Goal: Task Accomplishment & Management: Manage account settings

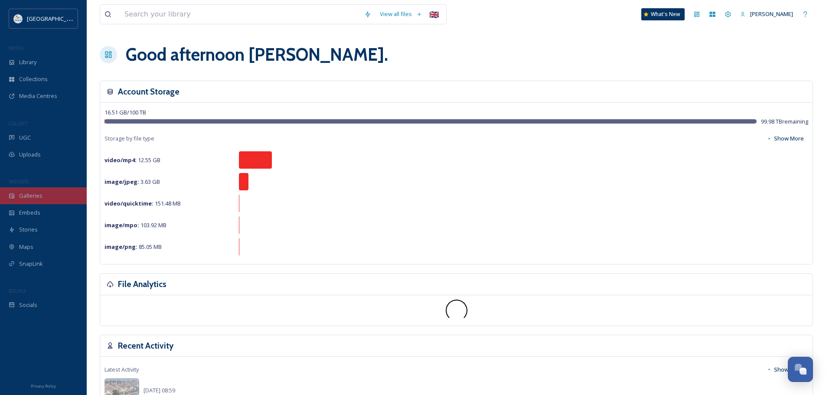
click at [29, 194] on span "Galleries" at bounding box center [30, 196] width 23 height 8
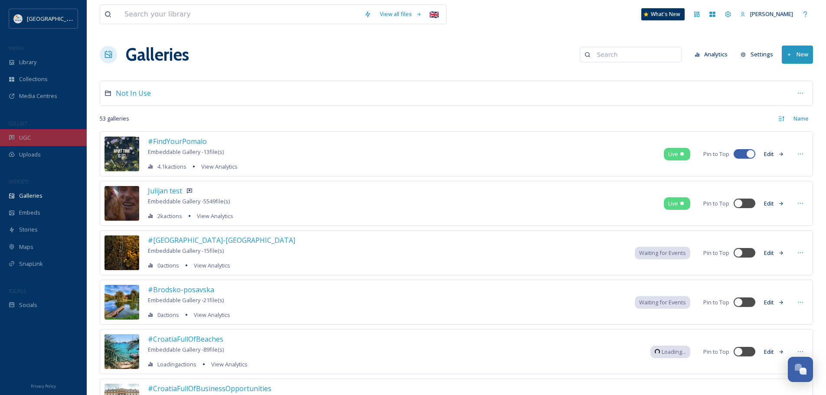
click at [44, 137] on div "UGC" at bounding box center [43, 137] width 87 height 17
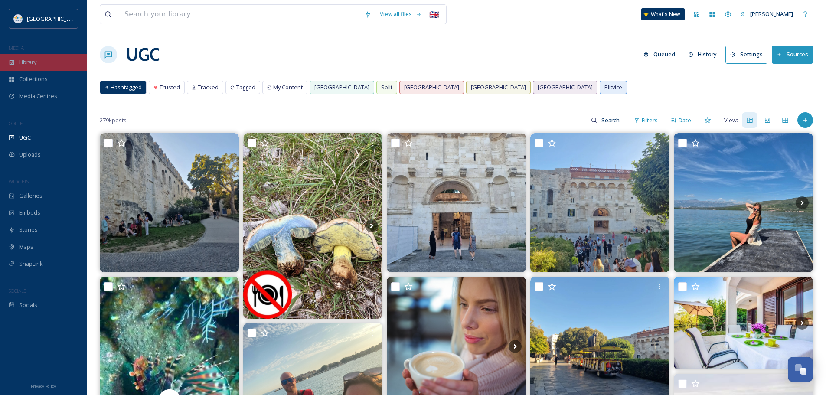
click at [31, 64] on span "Library" at bounding box center [27, 62] width 17 height 8
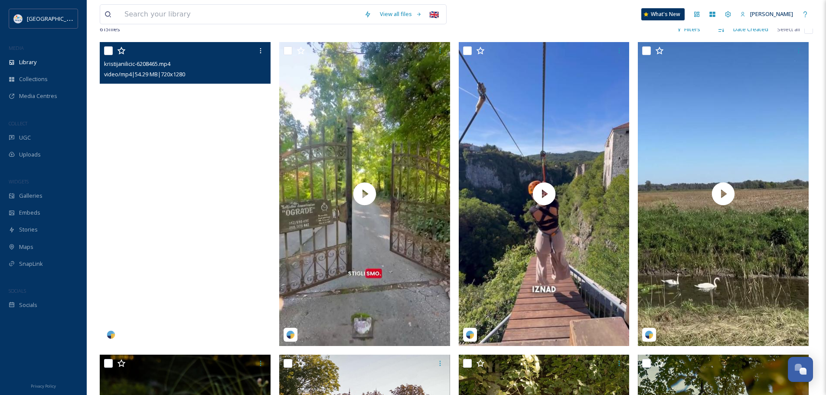
scroll to position [173, 0]
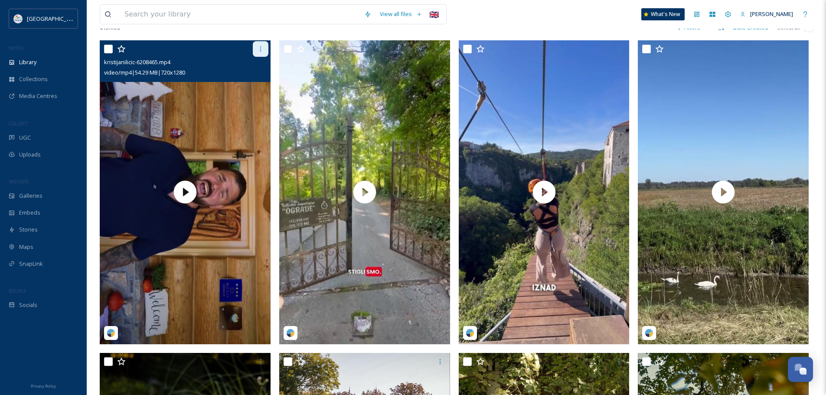
click at [258, 49] on icon at bounding box center [260, 49] width 7 height 7
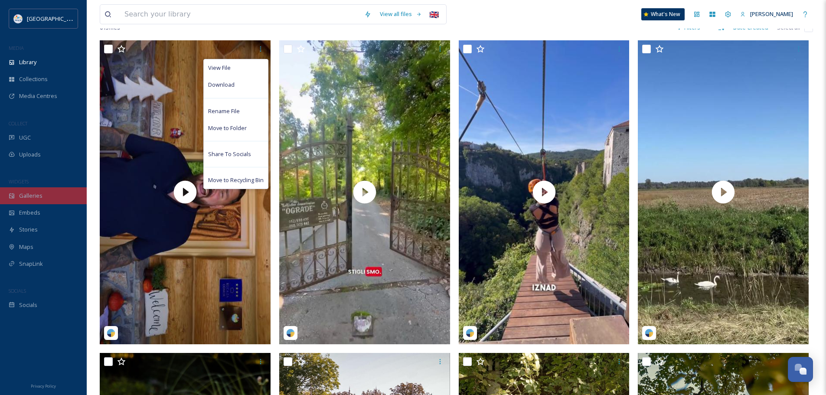
click at [36, 197] on span "Galleries" at bounding box center [30, 196] width 23 height 8
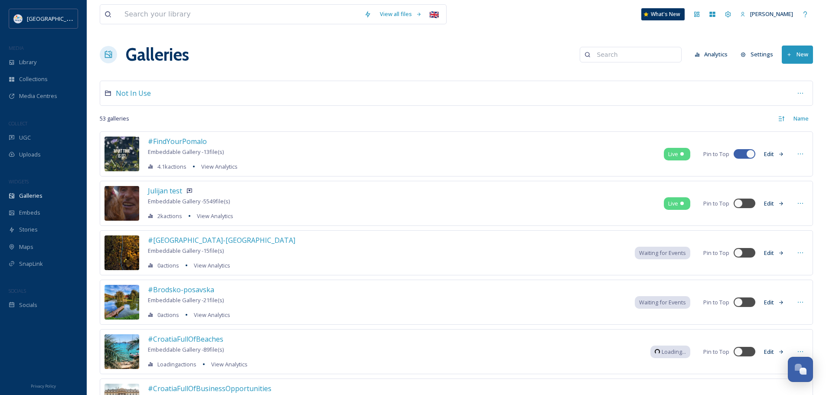
click at [790, 52] on icon at bounding box center [789, 55] width 6 height 6
click at [793, 74] on span "Gallery" at bounding box center [799, 75] width 18 height 8
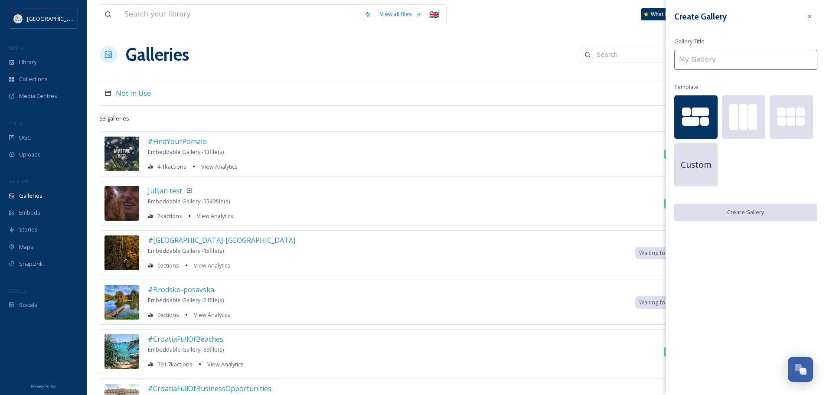
click at [700, 59] on input at bounding box center [745, 60] width 143 height 20
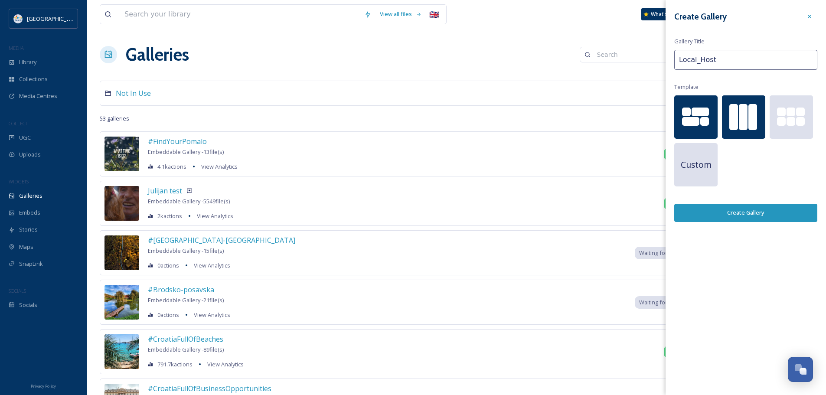
type input "Local_Host"
click at [736, 119] on div at bounding box center [733, 117] width 9 height 26
click at [744, 215] on button "Create Gallery" at bounding box center [745, 213] width 143 height 18
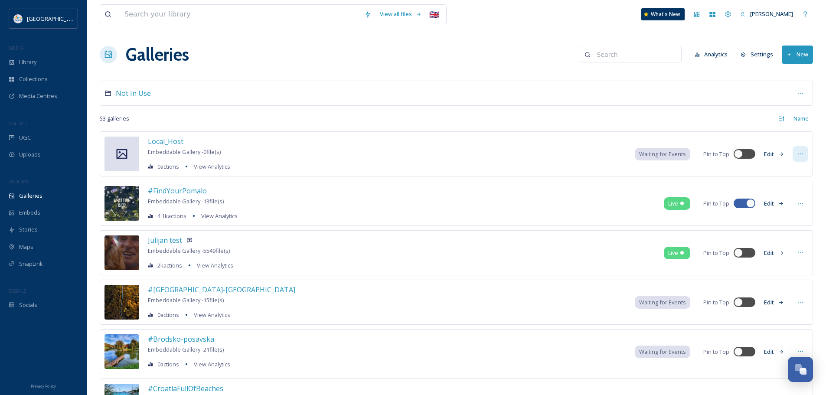
click at [799, 153] on icon at bounding box center [800, 153] width 7 height 7
click at [782, 173] on span "Edit Gallery" at bounding box center [779, 173] width 29 height 8
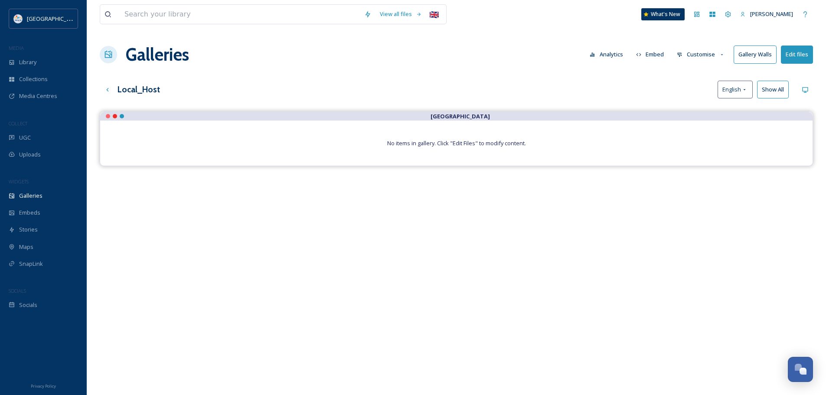
click at [799, 56] on button "Edit files" at bounding box center [797, 55] width 32 height 18
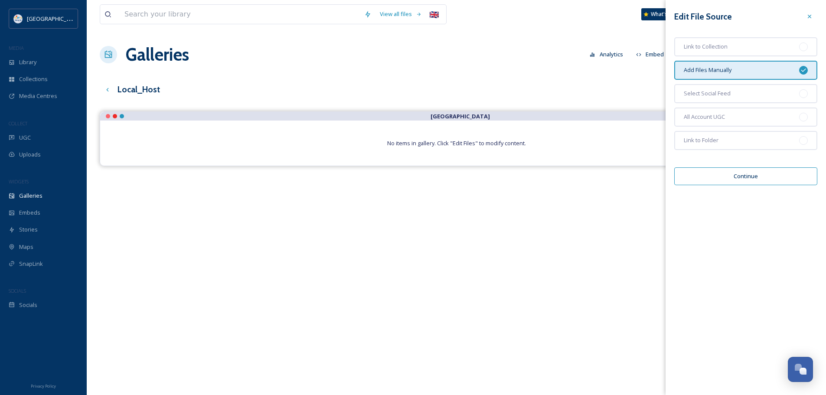
click at [748, 178] on button "Continue" at bounding box center [745, 176] width 143 height 18
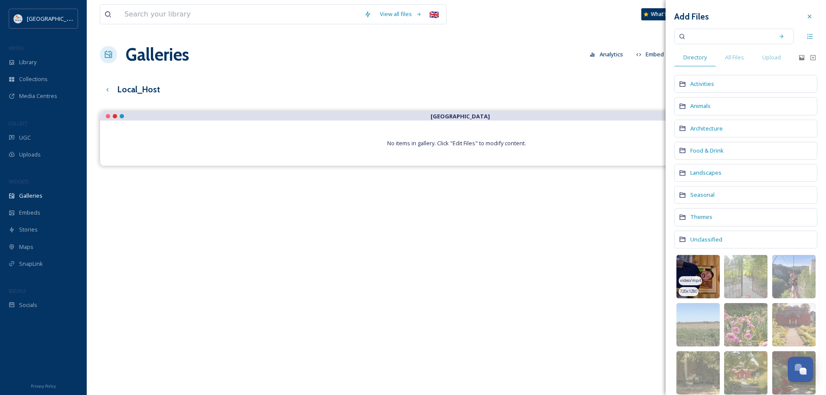
click at [707, 266] on img at bounding box center [697, 276] width 43 height 43
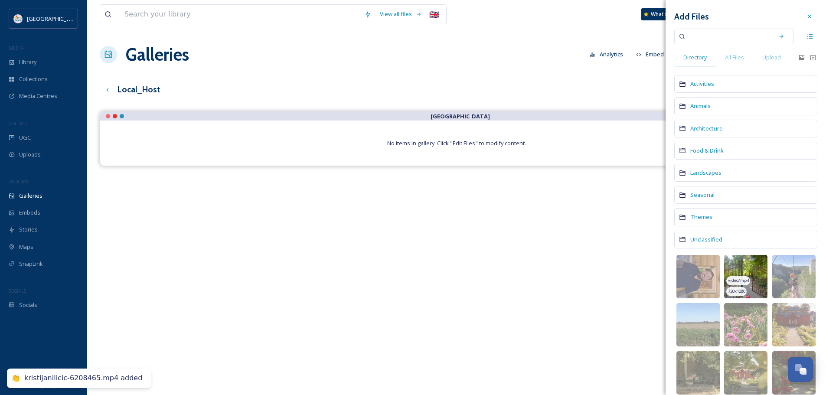
click at [740, 270] on img at bounding box center [745, 276] width 43 height 43
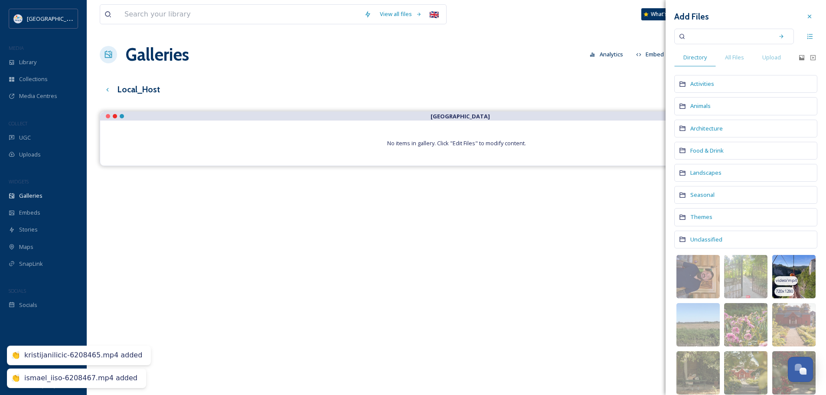
click at [798, 268] on img at bounding box center [793, 276] width 43 height 43
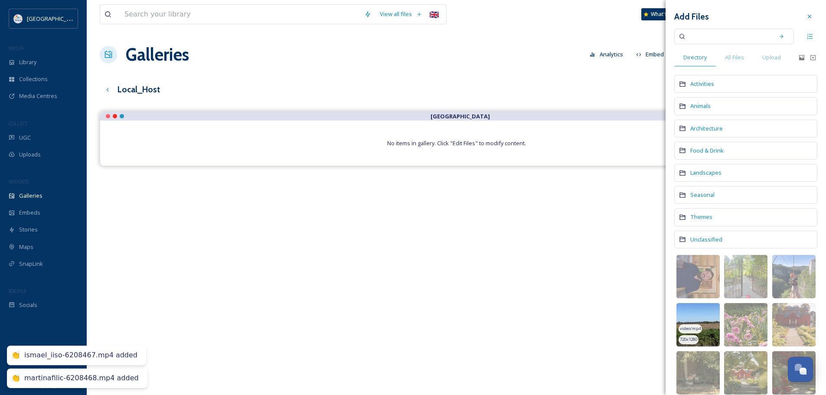
click at [705, 319] on img at bounding box center [697, 324] width 43 height 43
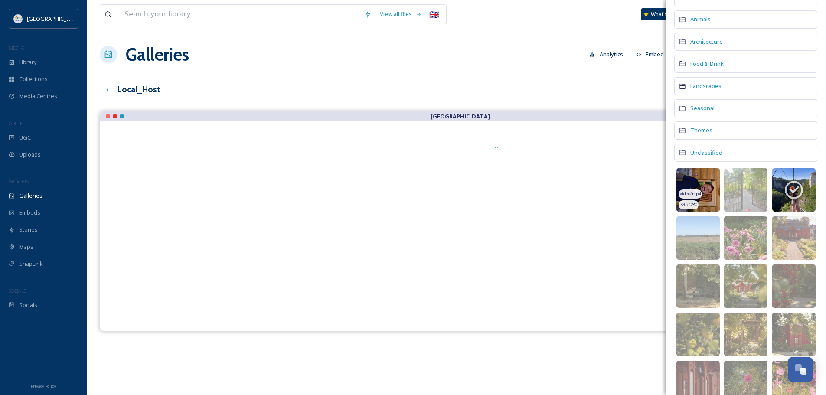
scroll to position [130, 0]
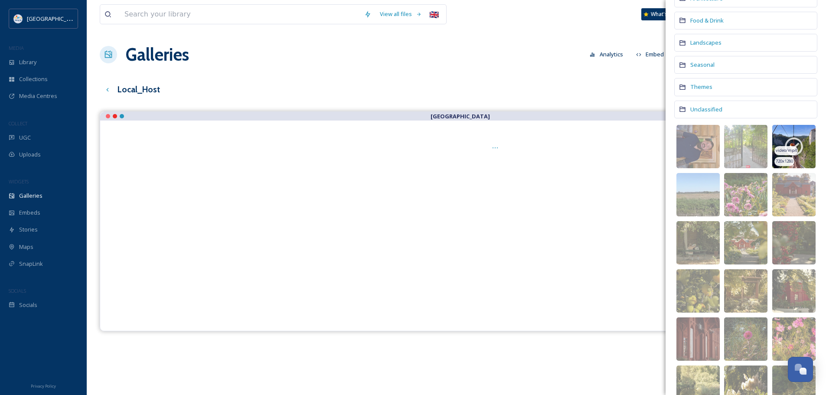
click at [794, 143] on icon at bounding box center [794, 146] width 18 height 18
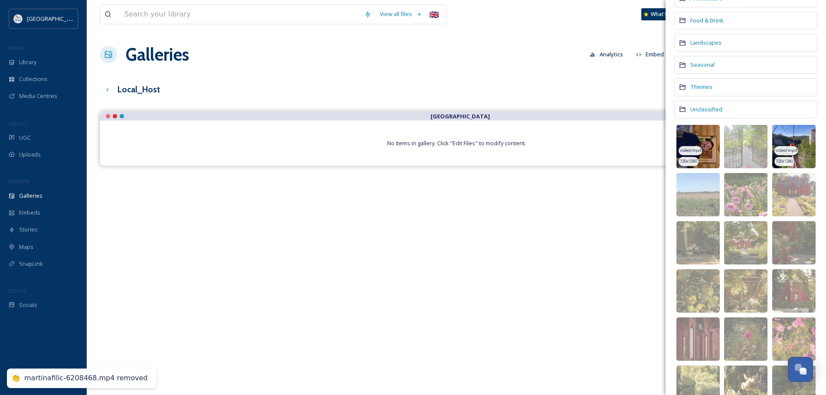
click at [697, 140] on img at bounding box center [697, 146] width 43 height 43
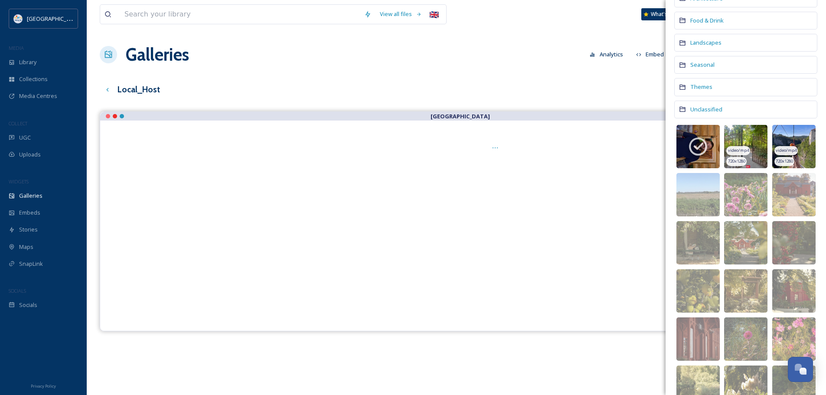
click at [736, 136] on img at bounding box center [745, 146] width 43 height 43
click at [743, 138] on icon at bounding box center [745, 146] width 18 height 18
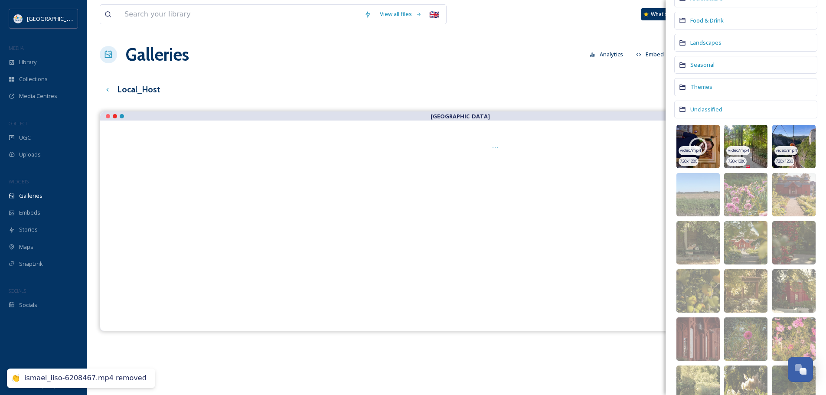
click at [701, 138] on icon at bounding box center [698, 146] width 18 height 18
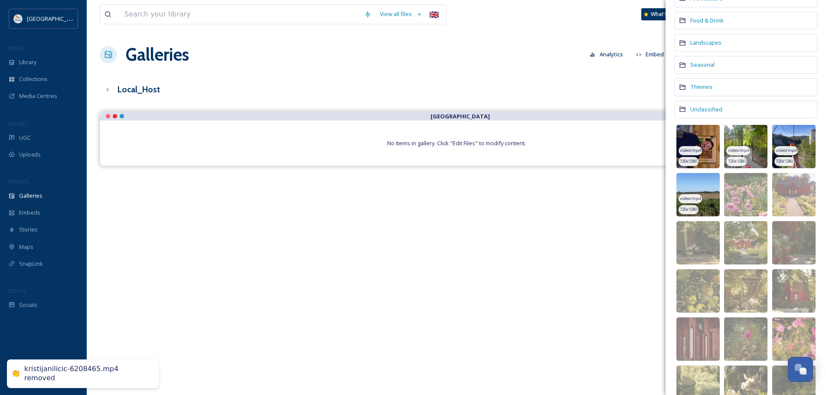
click at [690, 181] on img at bounding box center [697, 194] width 43 height 43
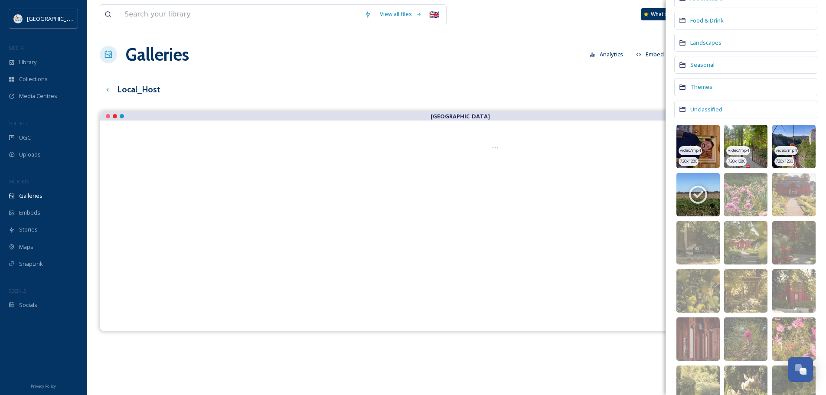
click at [782, 136] on img at bounding box center [793, 146] width 43 height 43
click at [744, 136] on img at bounding box center [745, 146] width 43 height 43
click at [701, 141] on img at bounding box center [697, 146] width 43 height 43
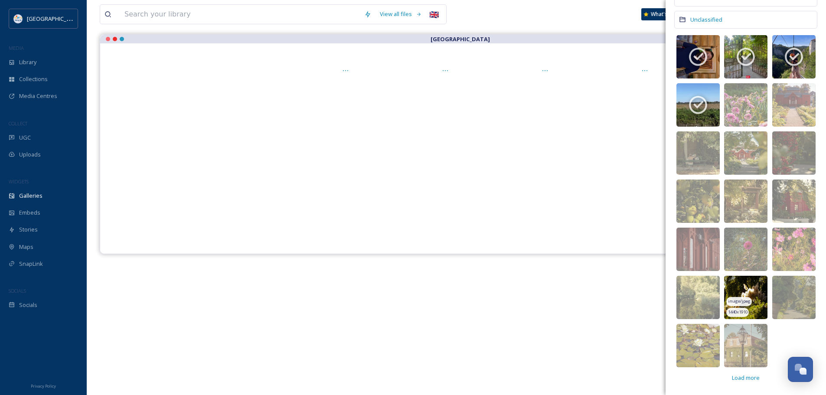
scroll to position [124, 0]
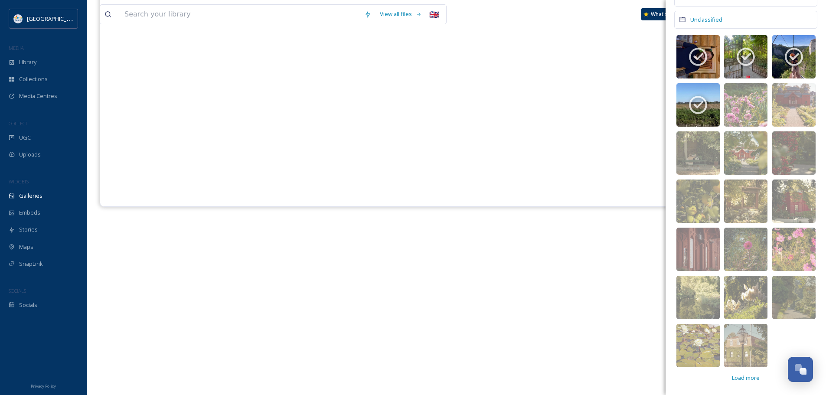
click at [529, 306] on div "[GEOGRAPHIC_DATA]" at bounding box center [456, 184] width 713 height 395
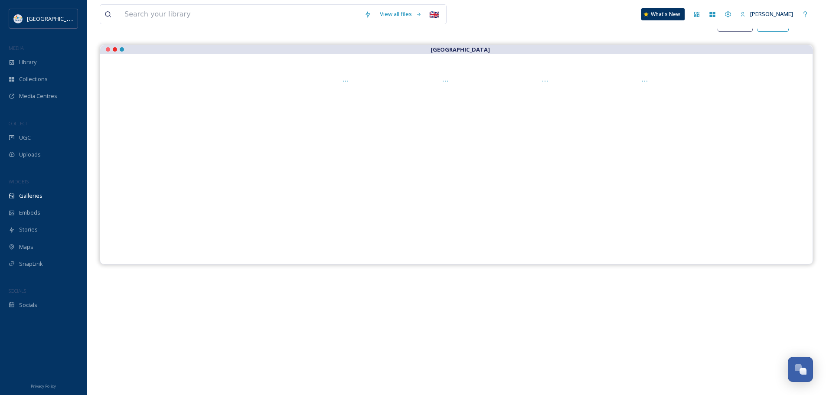
scroll to position [0, 0]
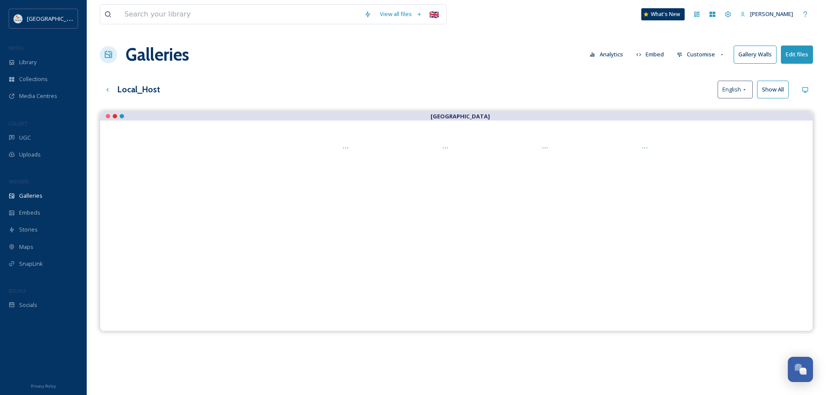
click at [690, 54] on button "Customise" at bounding box center [700, 54] width 57 height 17
click at [128, 88] on h3 "Local_Host" at bounding box center [138, 89] width 42 height 13
click at [110, 91] on icon at bounding box center [107, 89] width 7 height 7
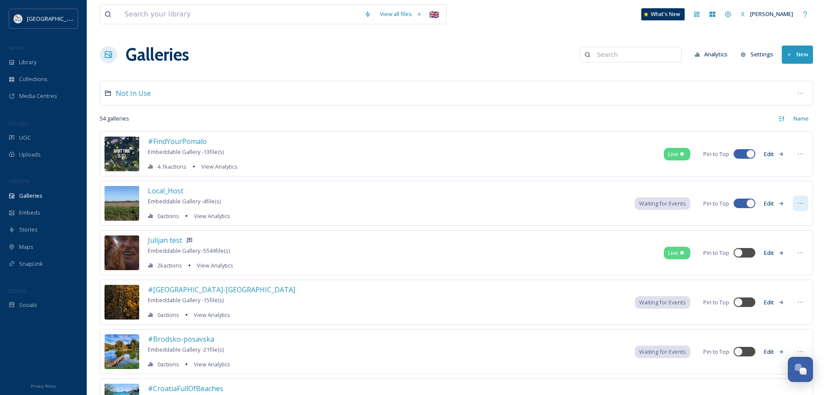
click at [801, 205] on icon at bounding box center [800, 203] width 7 height 7
click at [779, 222] on span "Edit Gallery" at bounding box center [779, 222] width 29 height 8
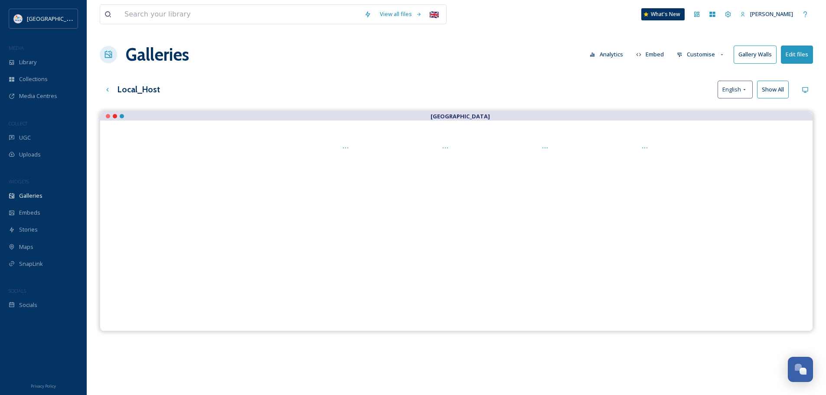
click at [144, 89] on h3 "Local_Host" at bounding box center [138, 89] width 42 height 13
click at [166, 80] on div "View all files 🇬🇧 What's New Martina Kuharic Zrnetic Galleries Analytics Embed …" at bounding box center [456, 259] width 739 height 519
click at [160, 88] on div "Local_Host English Show All" at bounding box center [456, 90] width 713 height 18
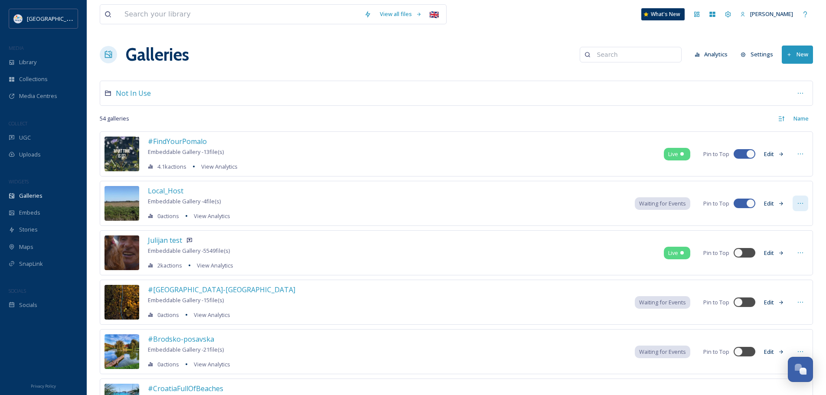
click at [798, 203] on icon at bounding box center [800, 203] width 7 height 7
click at [776, 299] on span "Delete" at bounding box center [773, 299] width 17 height 8
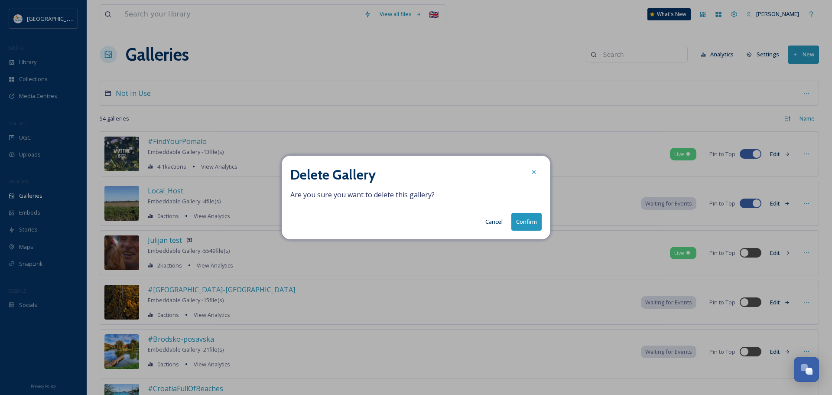
click at [531, 222] on button "Confirm" at bounding box center [526, 222] width 30 height 18
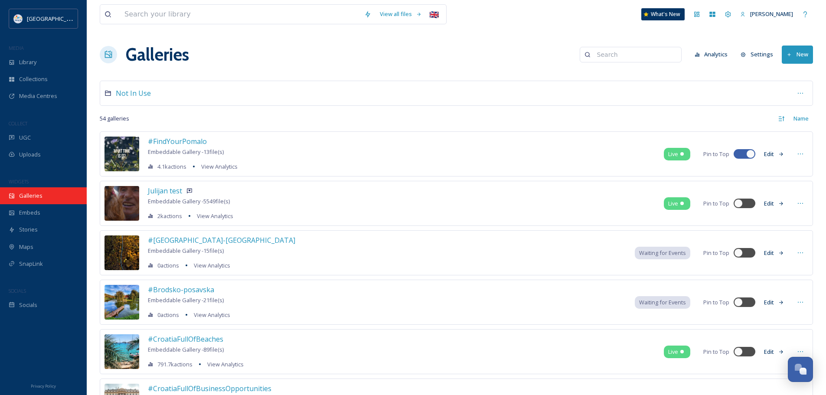
click at [32, 194] on span "Galleries" at bounding box center [30, 196] width 23 height 8
click at [798, 53] on button "New" at bounding box center [797, 55] width 31 height 18
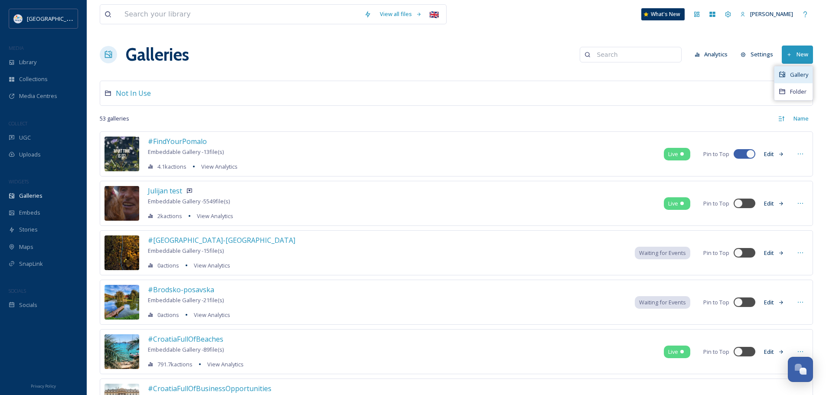
click at [796, 72] on span "Gallery" at bounding box center [799, 75] width 18 height 8
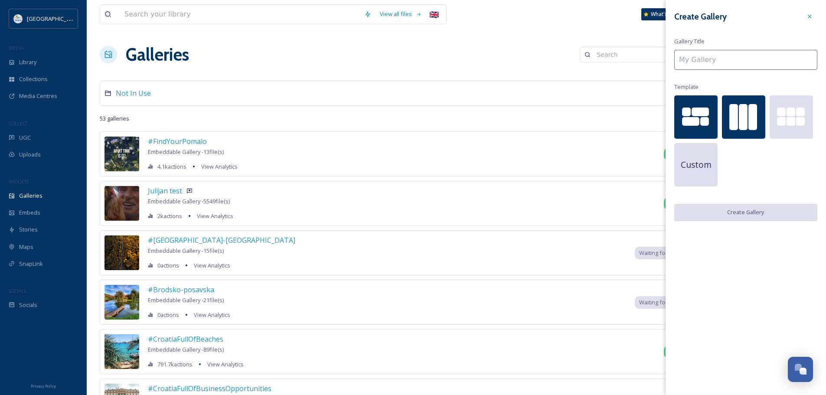
click at [750, 118] on div at bounding box center [752, 117] width 9 height 26
click at [720, 63] on input at bounding box center [745, 60] width 143 height 20
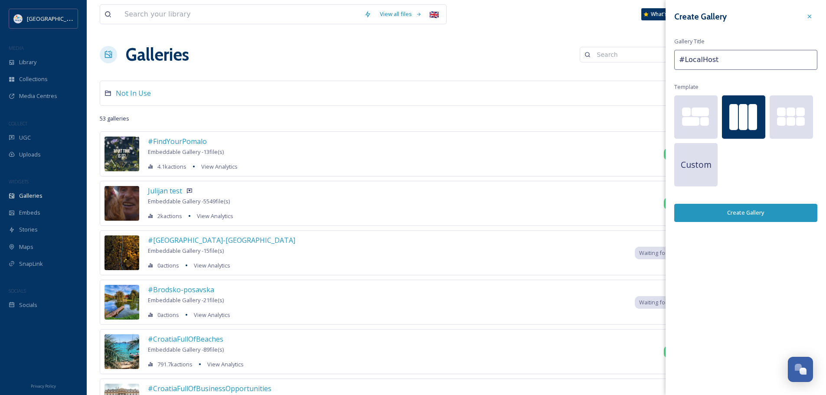
type input "#LocalHost"
click at [751, 212] on button "Create Gallery" at bounding box center [745, 213] width 143 height 18
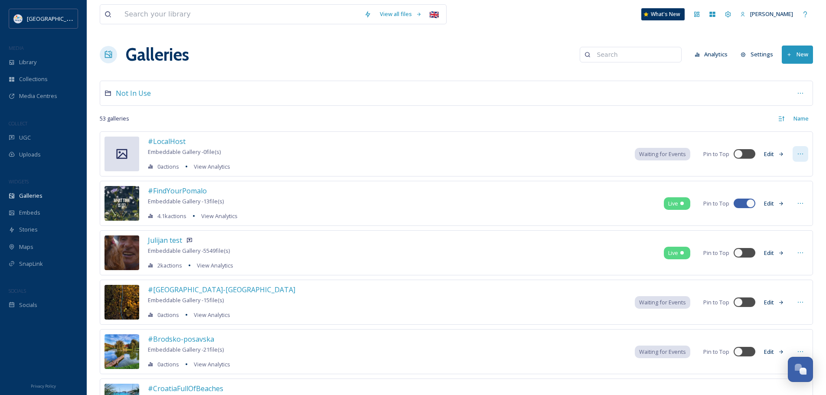
click at [803, 151] on icon at bounding box center [800, 153] width 7 height 7
click at [776, 169] on span "Edit Gallery" at bounding box center [779, 173] width 29 height 8
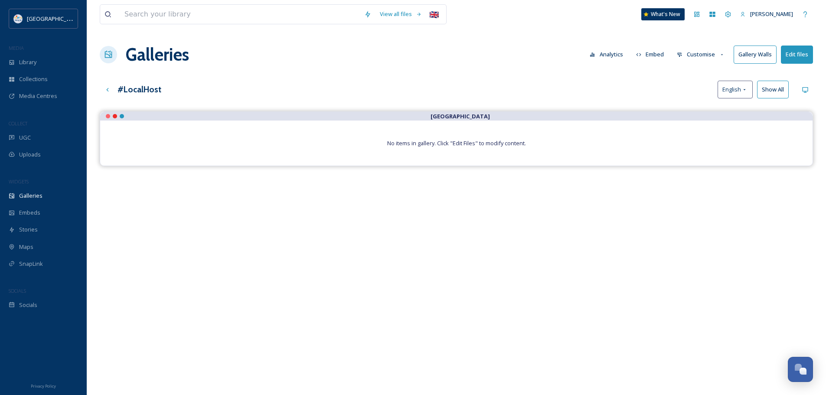
click at [803, 55] on button "Edit files" at bounding box center [797, 55] width 32 height 18
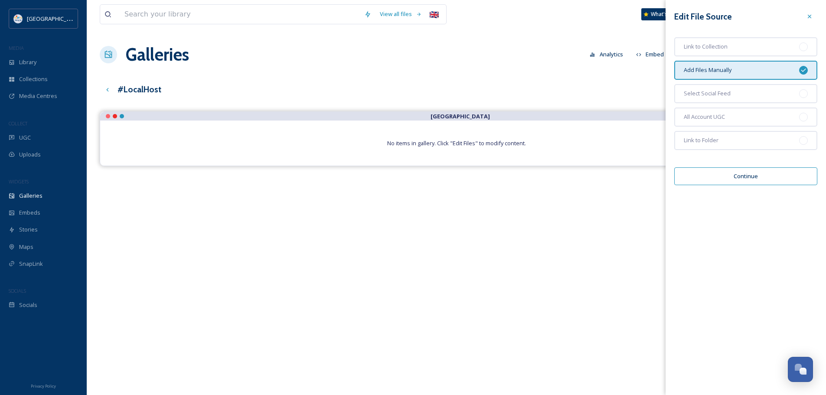
click at [750, 73] on div "Add Files Manually" at bounding box center [745, 70] width 143 height 19
click at [749, 173] on button "Continue" at bounding box center [745, 176] width 143 height 18
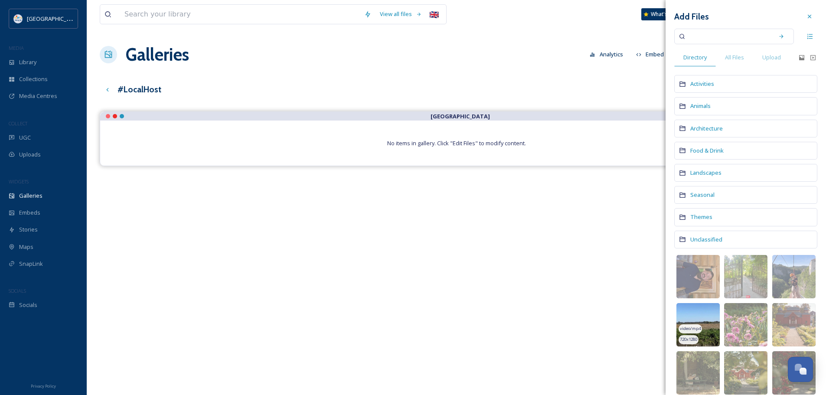
click at [707, 322] on img at bounding box center [697, 324] width 43 height 43
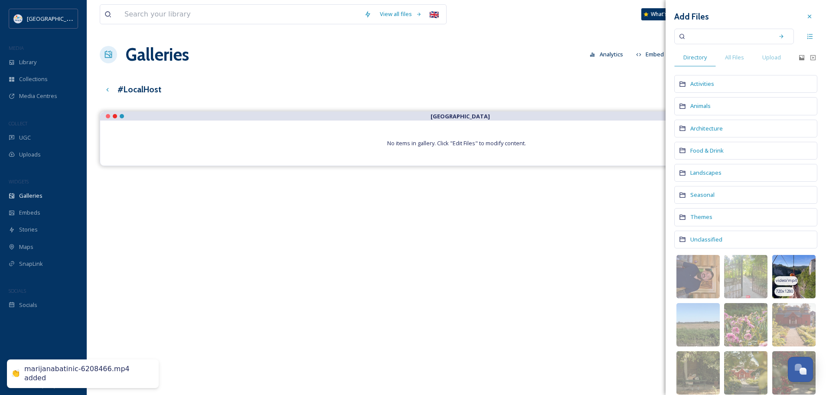
click at [798, 267] on img at bounding box center [793, 276] width 43 height 43
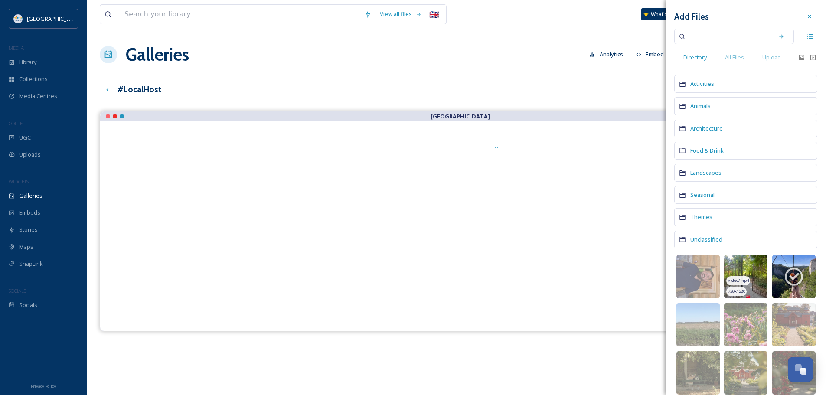
click at [750, 263] on img at bounding box center [745, 276] width 43 height 43
click at [757, 263] on img at bounding box center [745, 276] width 43 height 43
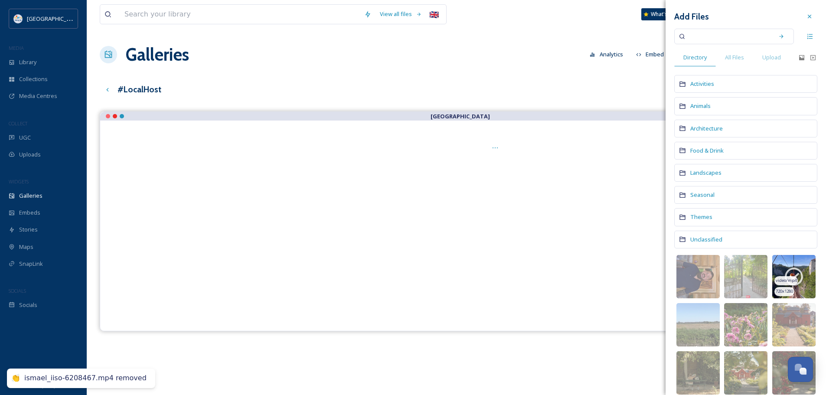
click at [788, 259] on img at bounding box center [793, 276] width 43 height 43
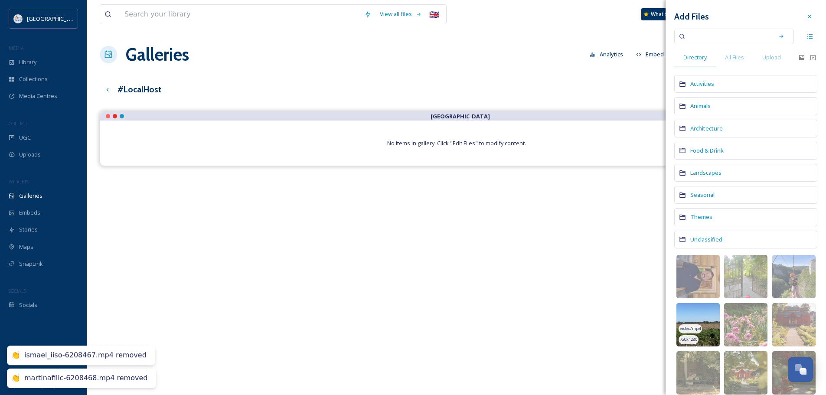
click at [703, 315] on img at bounding box center [697, 324] width 43 height 43
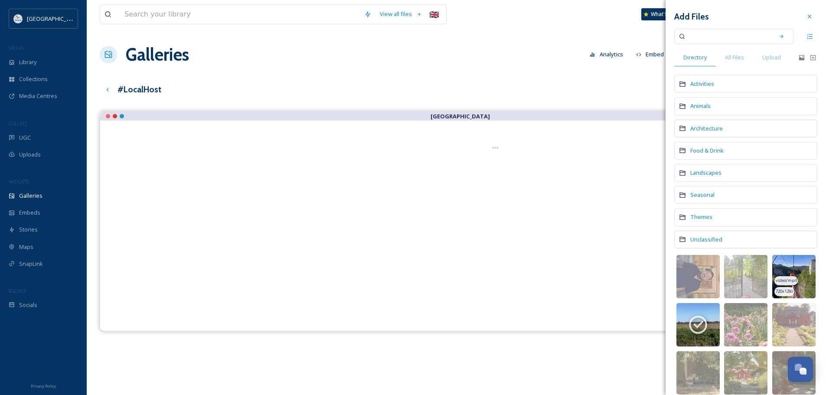
click at [792, 262] on img at bounding box center [793, 276] width 43 height 43
click at [746, 265] on img at bounding box center [745, 276] width 43 height 43
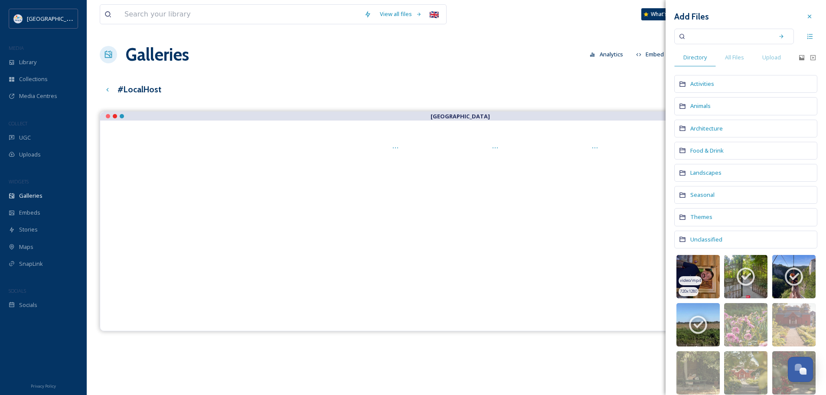
click at [707, 265] on img at bounding box center [697, 276] width 43 height 43
click at [606, 76] on div "View all files 🇬🇧 What's New Martina Kuharic Zrnetic Galleries Analytics Embed …" at bounding box center [456, 259] width 739 height 519
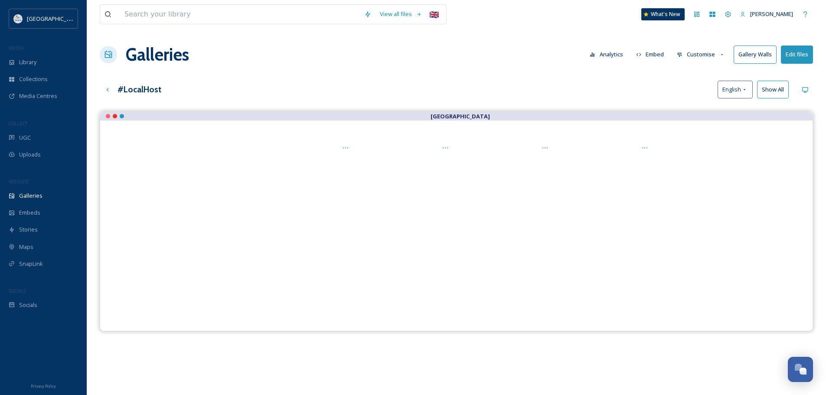
click at [704, 55] on button "Customise" at bounding box center [700, 54] width 57 height 17
click at [694, 77] on span "Layout" at bounding box center [685, 74] width 17 height 8
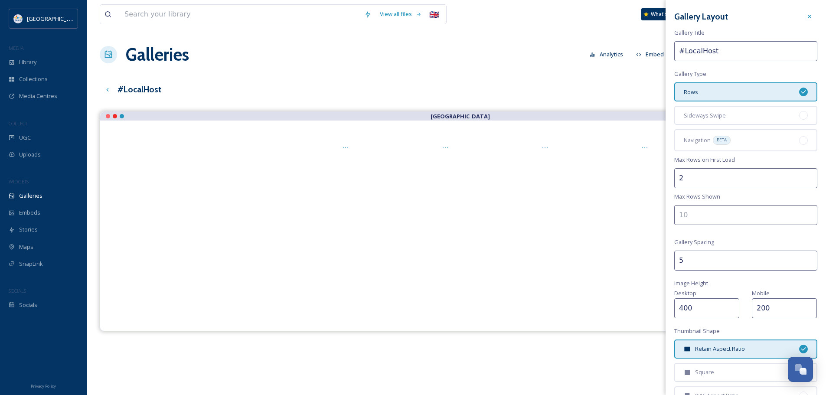
click at [765, 91] on div "Rows" at bounding box center [745, 91] width 143 height 19
click at [767, 111] on div "Sideways Swipe" at bounding box center [745, 115] width 143 height 19
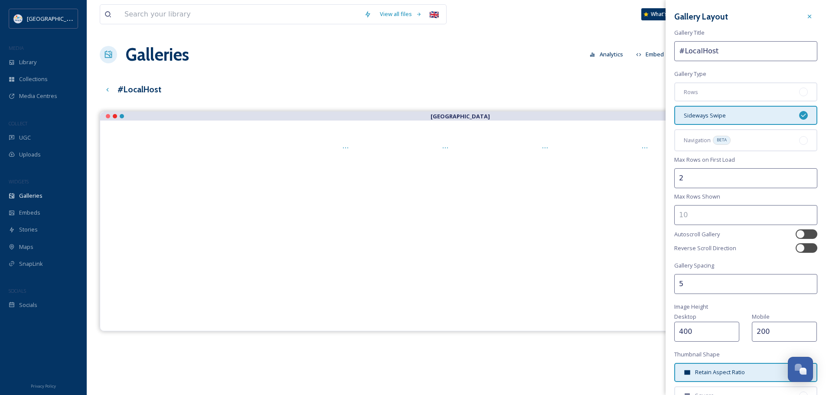
drag, startPoint x: 695, startPoint y: 286, endPoint x: 658, endPoint y: 285, distance: 36.4
click at [664, 286] on div "View all files 🇬🇧 What's New Martina Kuharic Zrnetic Galleries Analytics Embed …" at bounding box center [456, 259] width 739 height 519
type input "16"
drag, startPoint x: 698, startPoint y: 336, endPoint x: 648, endPoint y: 336, distance: 49.8
click at [655, 335] on div "View all files 🇬🇧 What's New Martina Kuharic Zrnetic Galleries Analytics Embed …" at bounding box center [456, 259] width 739 height 519
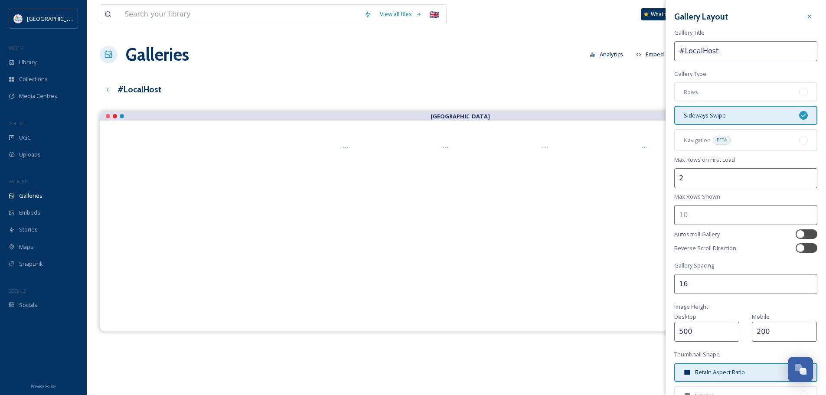
type input "500"
click at [739, 306] on div "Gallery Layout Gallery Title #LocalHost Gallery Type Rows Sideways Swipe Naviga…" at bounding box center [745, 262] width 160 height 525
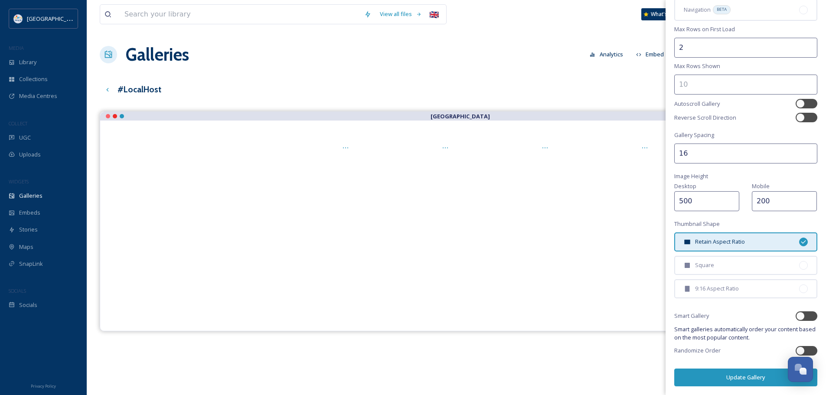
click at [729, 375] on button "Update Gallery" at bounding box center [745, 377] width 143 height 18
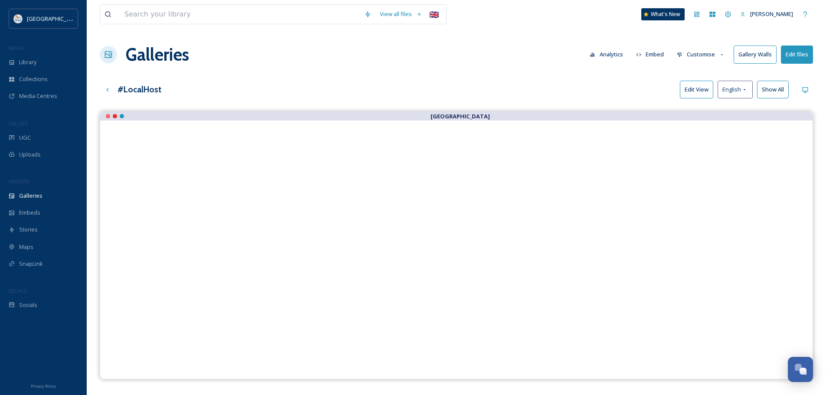
click at [690, 55] on button "Customise" at bounding box center [700, 54] width 57 height 17
click at [690, 91] on span "Thumbnails" at bounding box center [692, 91] width 30 height 8
click at [624, 97] on div "#LocalHost Edit View English Show All" at bounding box center [456, 90] width 713 height 18
click at [693, 55] on button "Customise" at bounding box center [700, 54] width 57 height 17
click at [687, 108] on span "Buttons" at bounding box center [687, 108] width 20 height 8
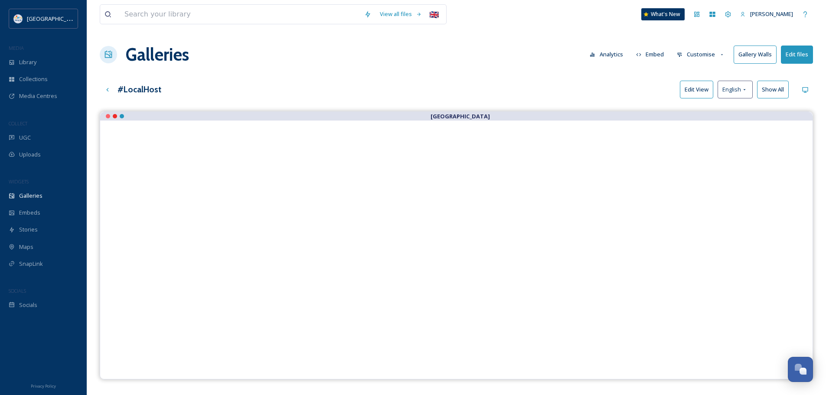
click at [456, 64] on div "Galleries Analytics Embed Customise Gallery Walls Edit files" at bounding box center [456, 55] width 713 height 26
click at [700, 54] on button "Customise" at bounding box center [700, 54] width 57 height 17
click at [695, 141] on span "Template" at bounding box center [689, 142] width 24 height 8
click at [616, 68] on div "View all files 🇬🇧 What's New Martina Kuharic Zrnetic Galleries Analytics Embed …" at bounding box center [456, 259] width 739 height 519
click at [693, 53] on button "Customise" at bounding box center [700, 54] width 57 height 17
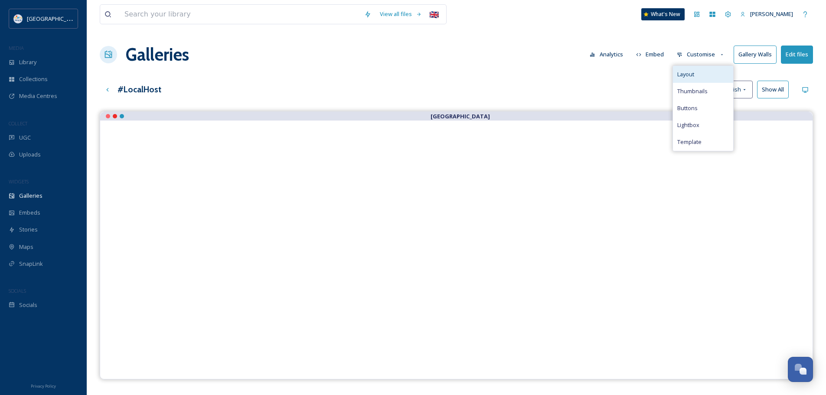
click at [692, 77] on span "Layout" at bounding box center [685, 74] width 17 height 8
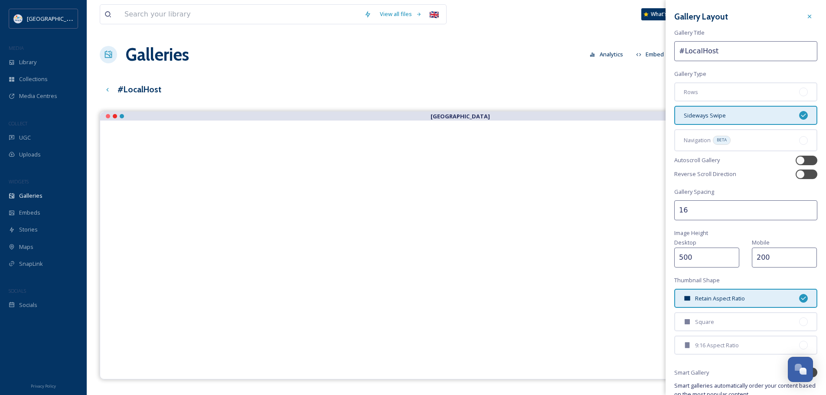
click at [492, 67] on div "Galleries Analytics Embed Customise Gallery Walls Edit files" at bounding box center [456, 55] width 713 height 26
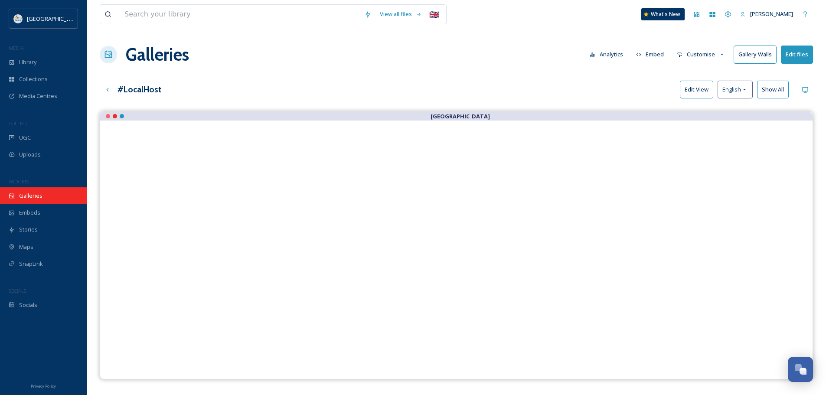
click at [28, 196] on span "Galleries" at bounding box center [30, 196] width 23 height 8
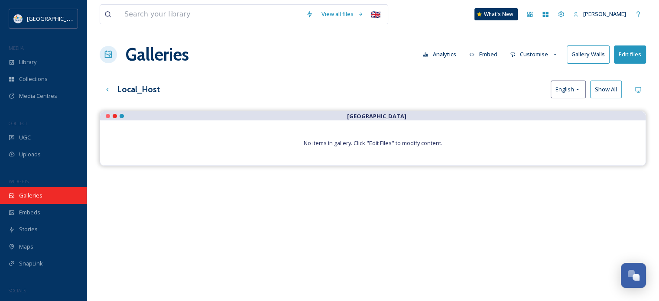
click at [30, 194] on span "Galleries" at bounding box center [30, 196] width 23 height 8
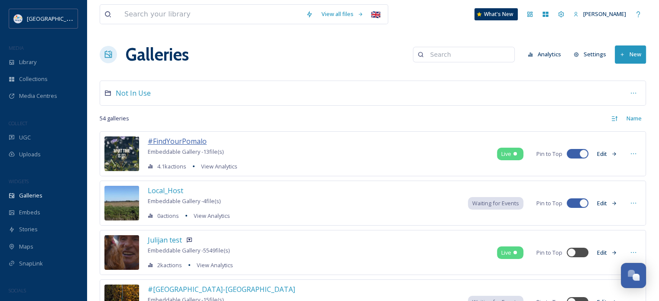
click at [176, 142] on span "#FindYourPomalo" at bounding box center [177, 142] width 59 height 10
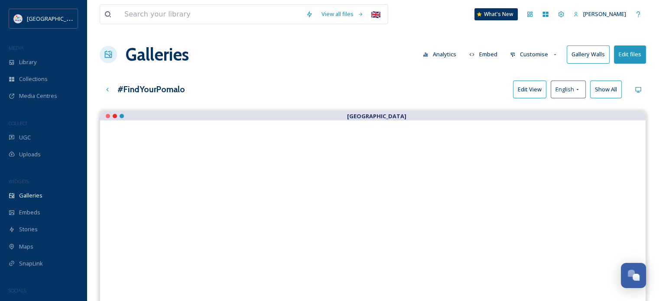
click at [537, 53] on button "Customise" at bounding box center [534, 54] width 57 height 17
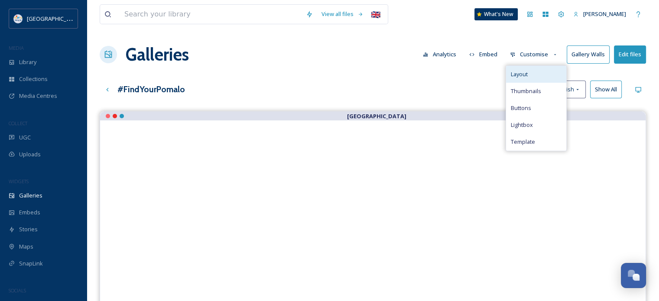
click at [524, 76] on span "Layout" at bounding box center [519, 74] width 17 height 8
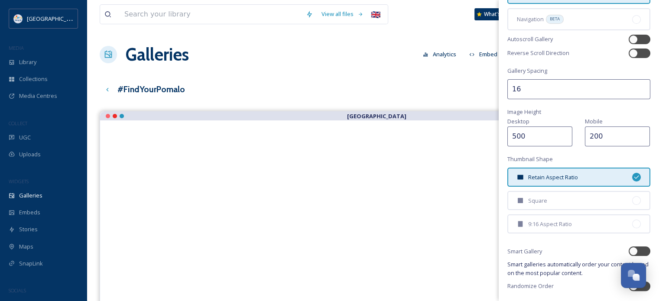
scroll to position [130, 0]
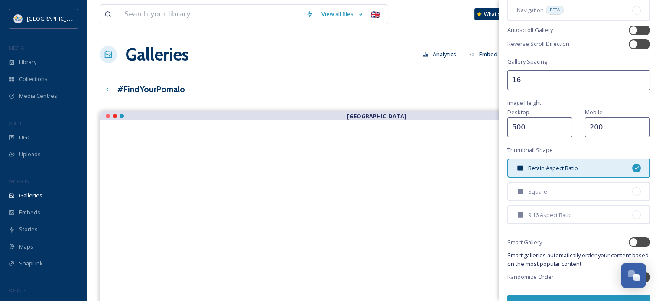
drag, startPoint x: 444, startPoint y: 85, endPoint x: 451, endPoint y: 78, distance: 9.2
click at [444, 85] on div "#FindYourPomalo Edit View English Show All" at bounding box center [373, 90] width 547 height 18
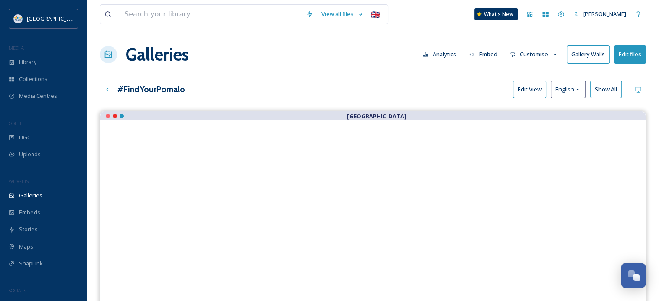
click at [532, 55] on button "Customise" at bounding box center [534, 54] width 57 height 17
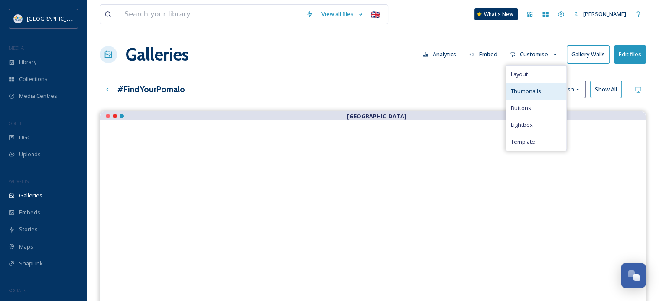
click at [525, 90] on span "Thumbnails" at bounding box center [526, 91] width 30 height 8
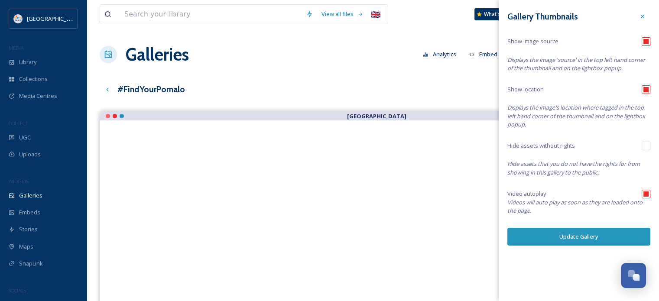
click at [430, 78] on div "View all files 🇬🇧 What's New [PERSON_NAME] Zrnetic Galleries Analytics Embed Cu…" at bounding box center [373, 213] width 573 height 426
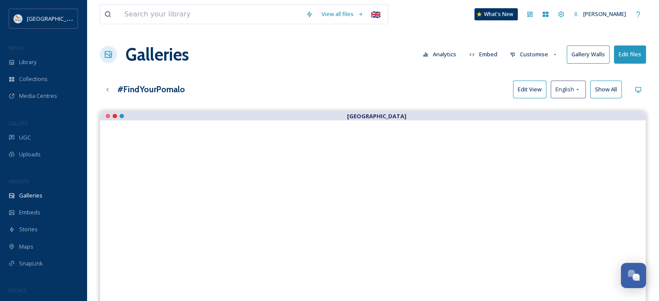
click at [528, 52] on button "Customise" at bounding box center [534, 54] width 57 height 17
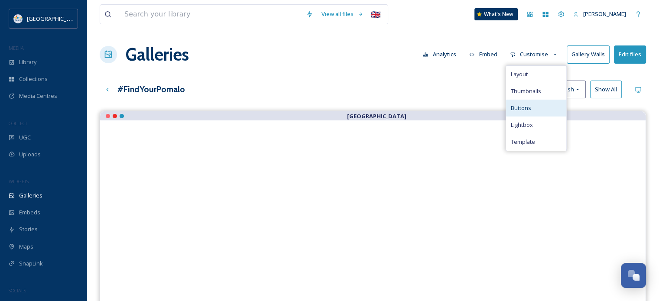
click at [523, 108] on span "Buttons" at bounding box center [521, 108] width 20 height 8
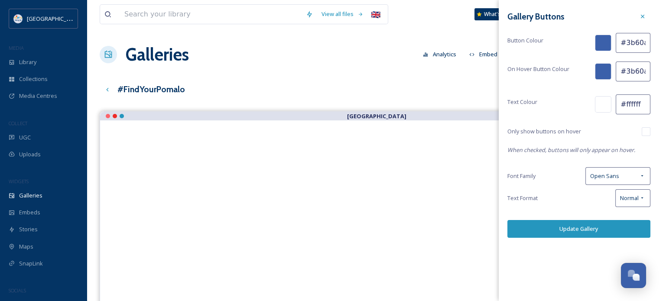
drag, startPoint x: 446, startPoint y: 69, endPoint x: 463, endPoint y: 65, distance: 16.9
click at [447, 69] on div "View all files 🇬🇧 What's New [PERSON_NAME] Zrnetic Galleries Analytics Embed Cu…" at bounding box center [373, 213] width 573 height 426
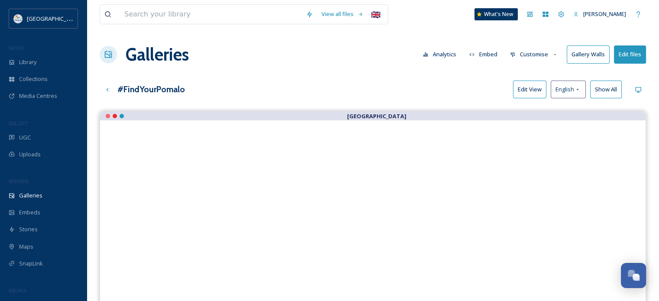
click at [532, 57] on button "Customise" at bounding box center [534, 54] width 57 height 17
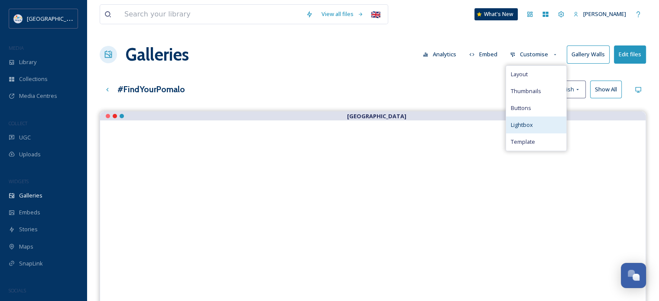
click at [531, 125] on span "Lightbox" at bounding box center [522, 125] width 22 height 8
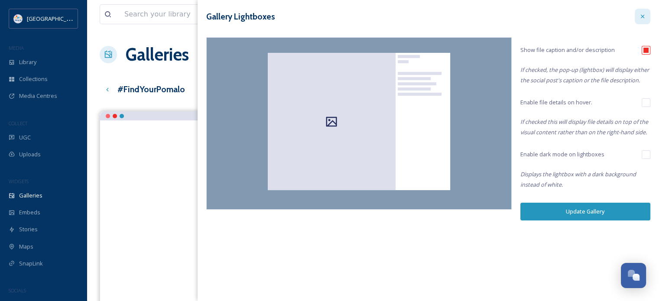
click at [643, 15] on icon at bounding box center [642, 16] width 7 height 7
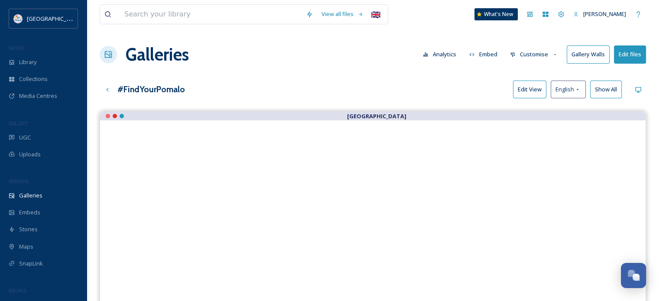
click at [540, 53] on button "Customise" at bounding box center [534, 54] width 57 height 17
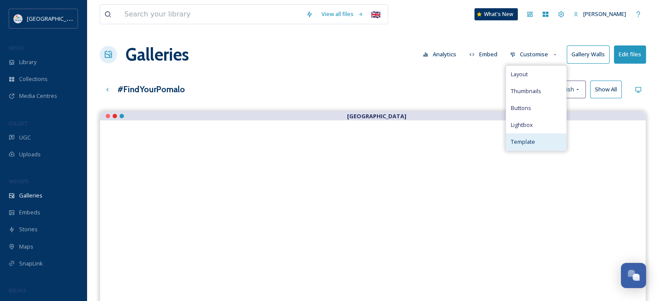
click at [529, 143] on span "Template" at bounding box center [523, 142] width 24 height 8
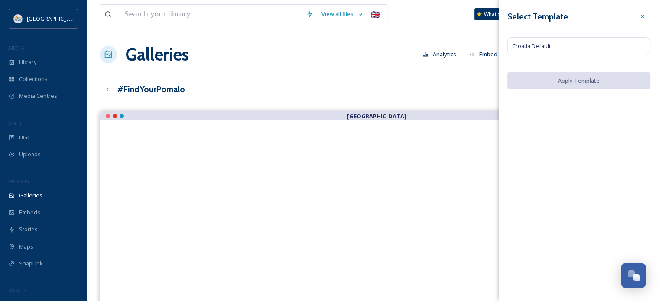
drag, startPoint x: 643, startPoint y: 16, endPoint x: 628, endPoint y: 20, distance: 16.2
click at [643, 16] on icon at bounding box center [642, 16] width 3 height 3
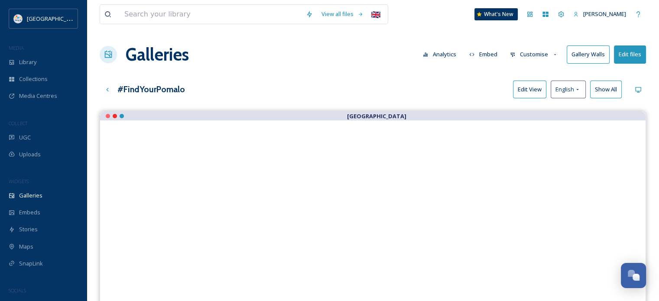
click at [538, 56] on button "Customise" at bounding box center [534, 54] width 57 height 17
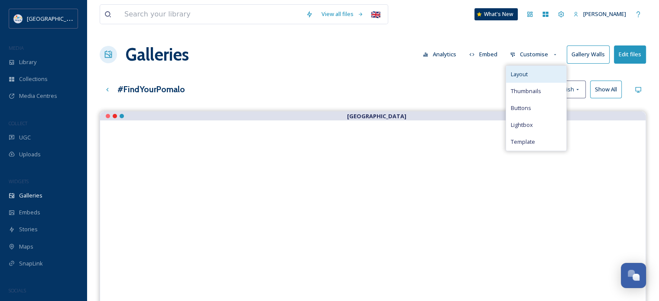
click at [528, 75] on span "Layout" at bounding box center [519, 74] width 17 height 8
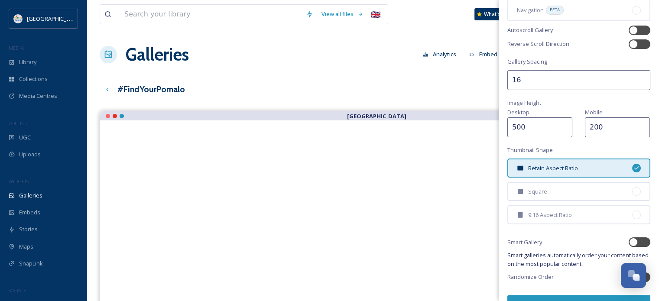
scroll to position [147, 0]
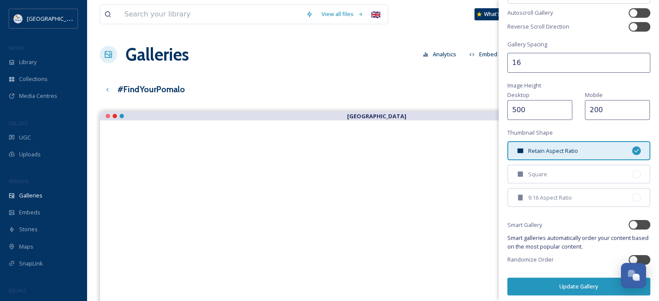
click at [482, 87] on div "#FindYourPomalo Edit View English Show All" at bounding box center [373, 90] width 547 height 18
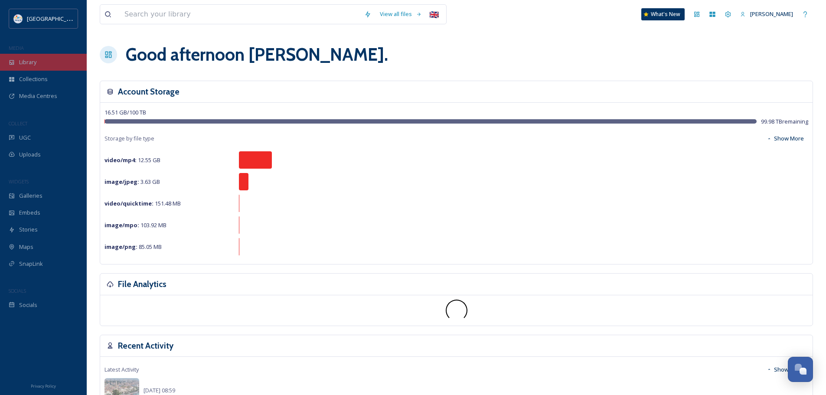
click at [29, 66] on span "Library" at bounding box center [27, 62] width 17 height 8
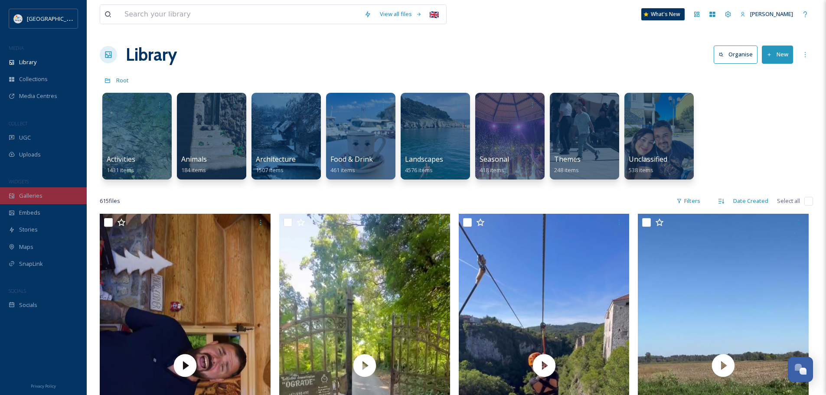
click at [63, 196] on div "Galleries" at bounding box center [43, 195] width 87 height 17
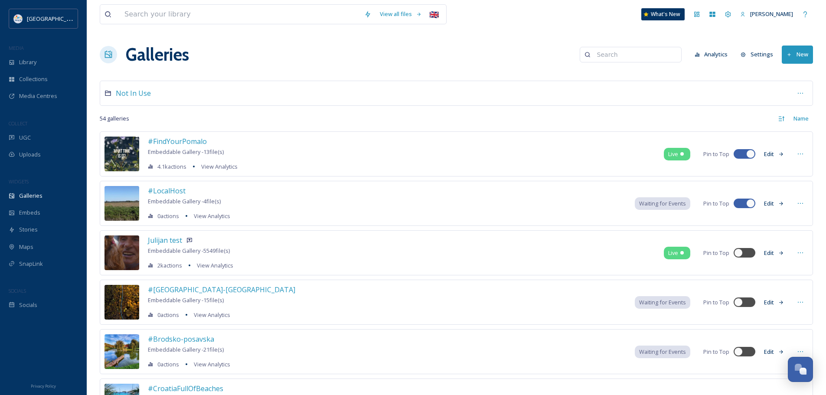
click at [404, 205] on div "#LocalHost Embeddable Gallery - 4 file(s) 0 actions View Analytics Waiting for …" at bounding box center [456, 203] width 713 height 45
click at [159, 192] on span "#LocalHost" at bounding box center [167, 191] width 38 height 10
